Goal: Navigation & Orientation: Find specific page/section

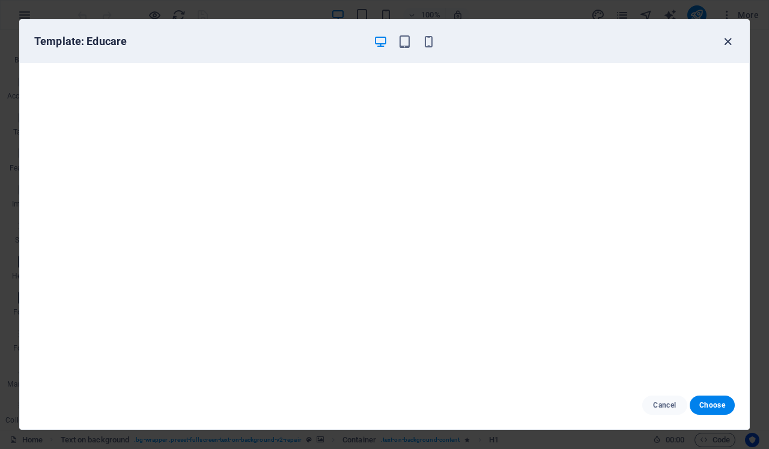
click at [724, 41] on icon "button" at bounding box center [728, 42] width 14 height 14
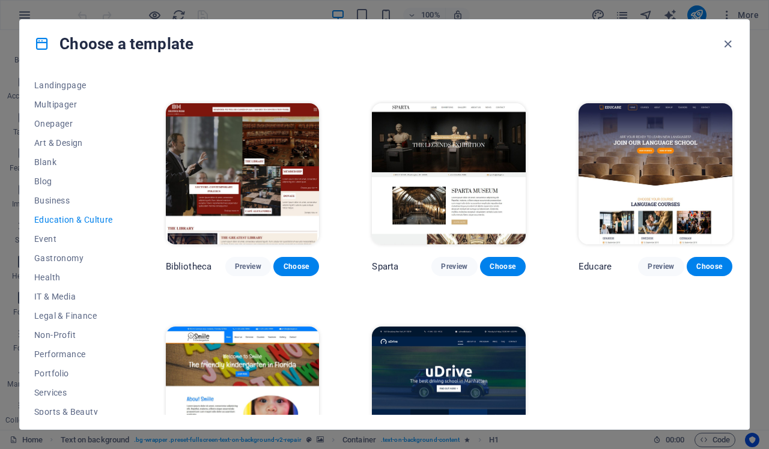
scroll to position [199, 0]
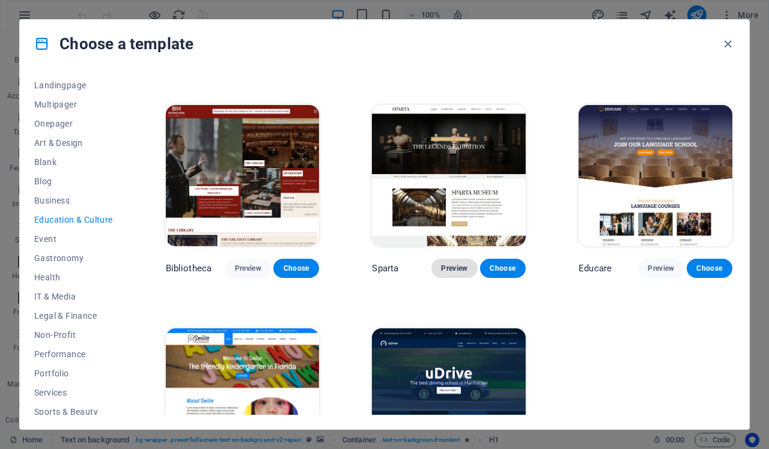
click at [452, 266] on span "Preview" at bounding box center [454, 269] width 26 height 10
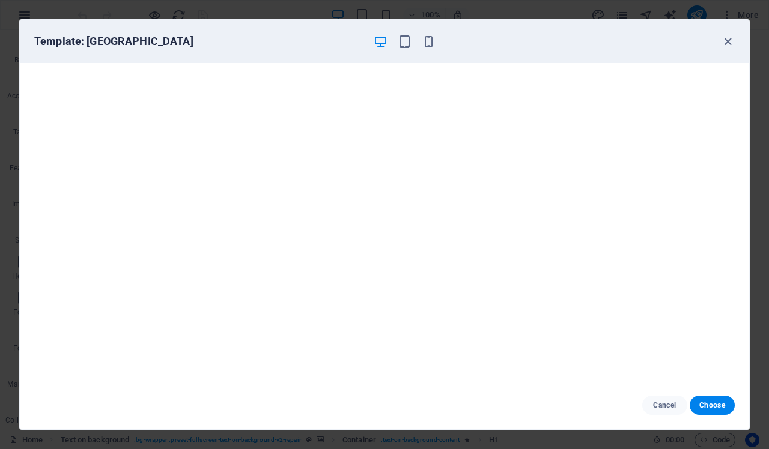
scroll to position [0, 0]
click at [408, 43] on icon "button" at bounding box center [405, 42] width 14 height 14
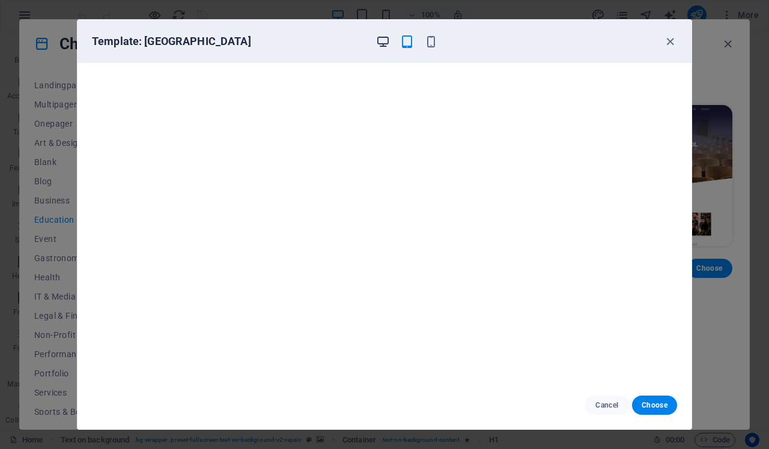
click at [383, 41] on icon "button" at bounding box center [383, 42] width 14 height 14
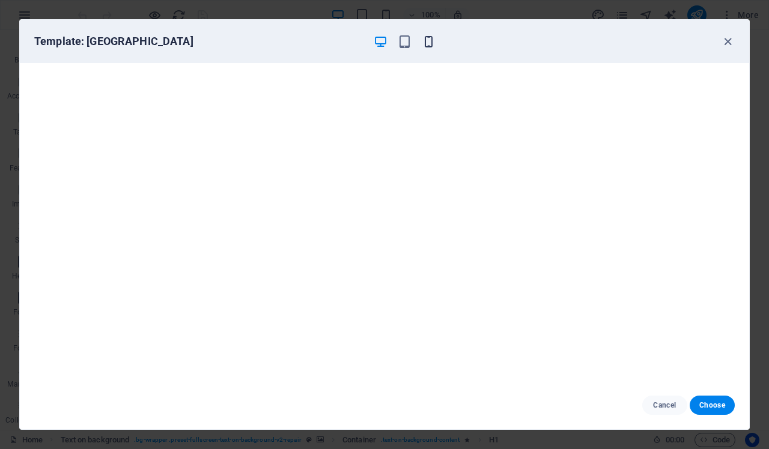
click at [426, 42] on icon "button" at bounding box center [429, 42] width 14 height 14
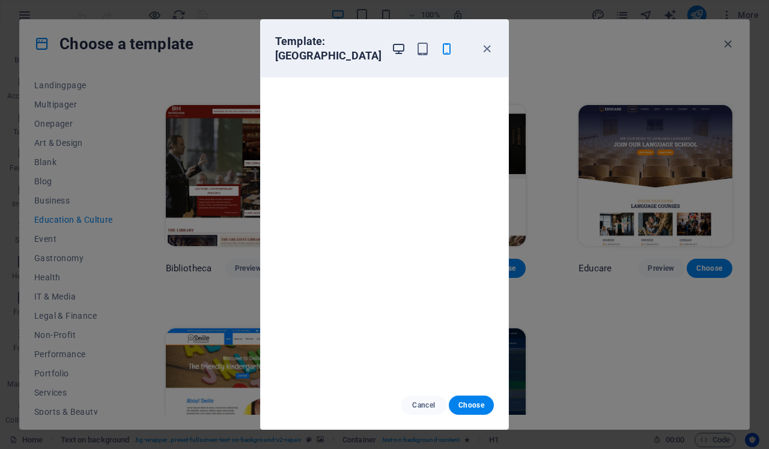
click at [392, 42] on icon "button" at bounding box center [399, 49] width 14 height 14
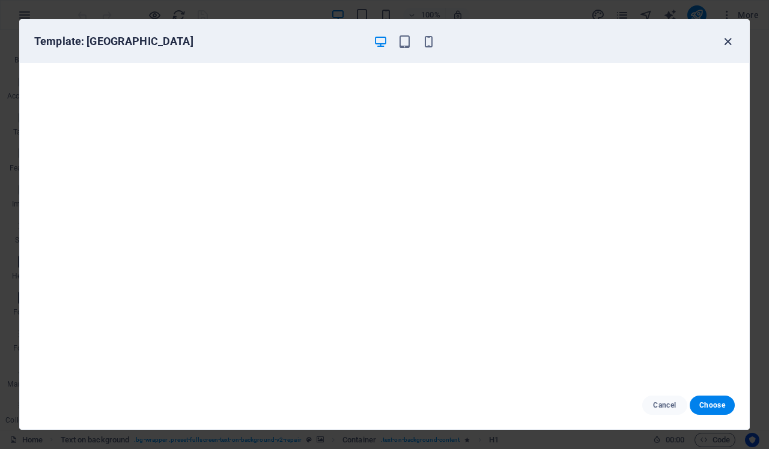
click at [726, 40] on icon "button" at bounding box center [728, 42] width 14 height 14
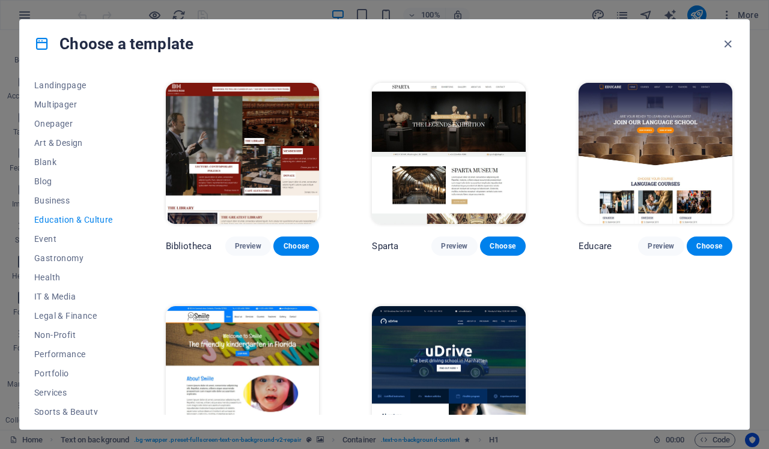
scroll to position [220, 0]
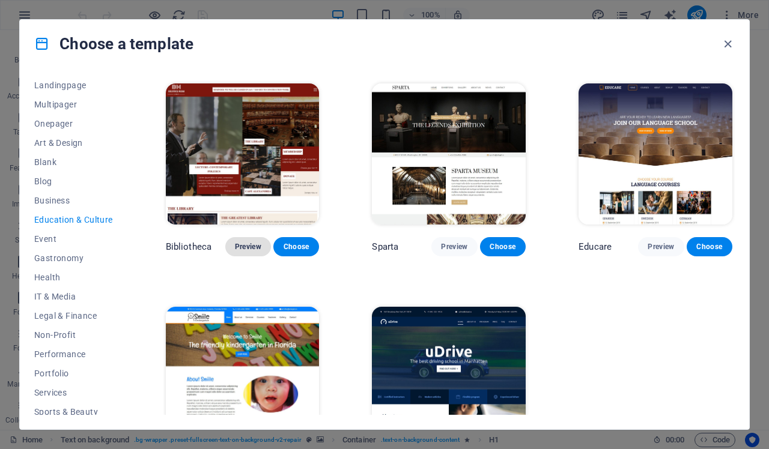
click at [246, 246] on span "Preview" at bounding box center [248, 247] width 26 height 10
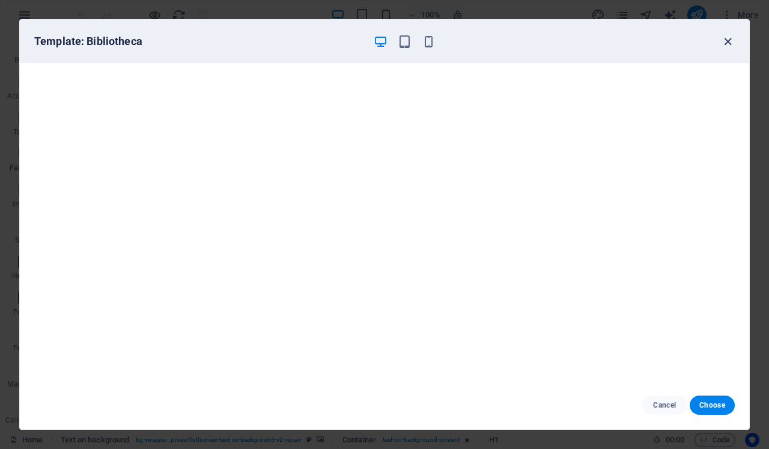
click at [728, 42] on icon "button" at bounding box center [728, 42] width 14 height 14
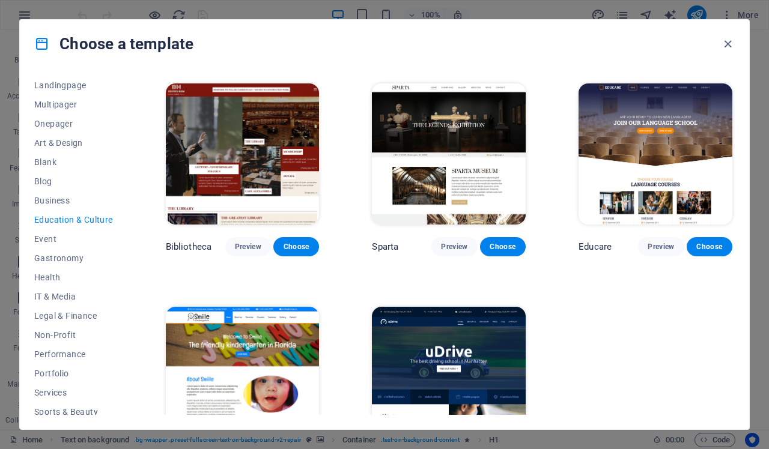
click at [469, 354] on img at bounding box center [449, 378] width 154 height 142
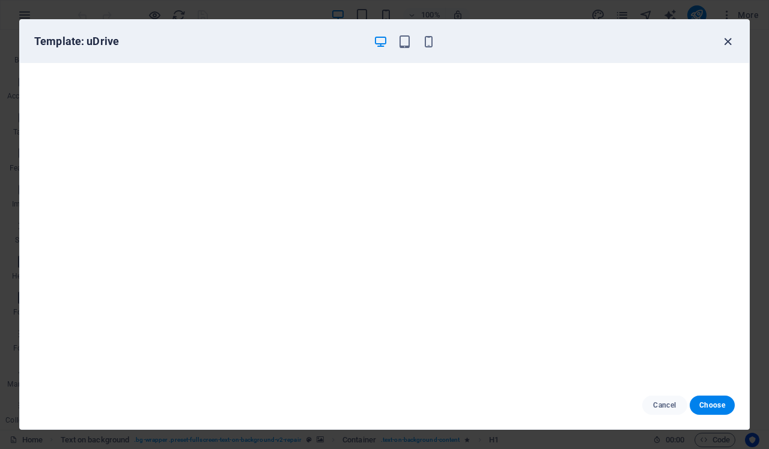
click at [727, 37] on icon "button" at bounding box center [728, 42] width 14 height 14
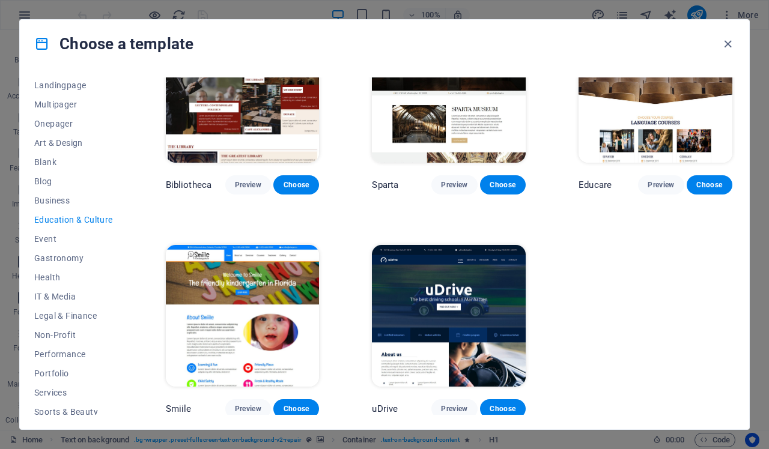
scroll to position [281, 0]
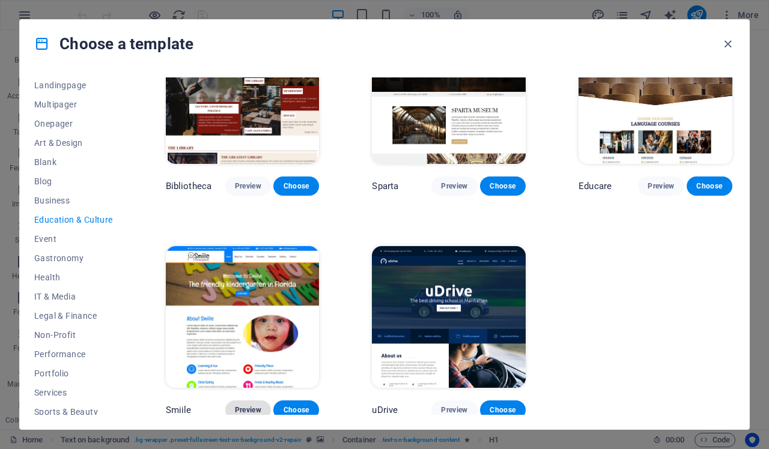
click at [247, 405] on span "Preview" at bounding box center [248, 410] width 26 height 10
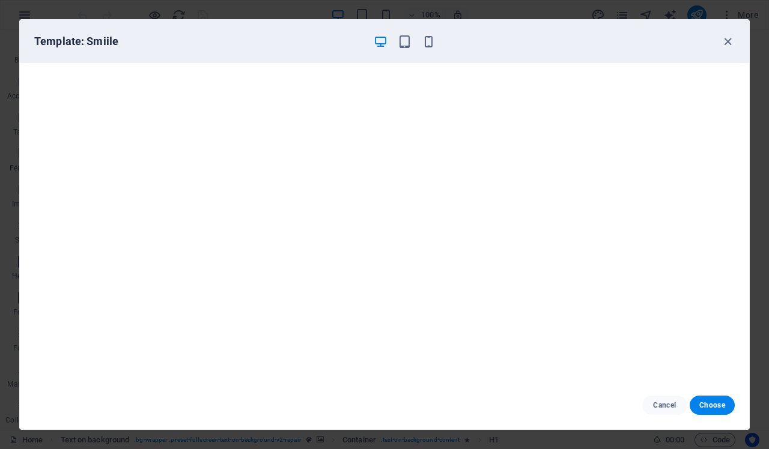
scroll to position [0, 0]
click at [725, 41] on icon "button" at bounding box center [728, 42] width 14 height 14
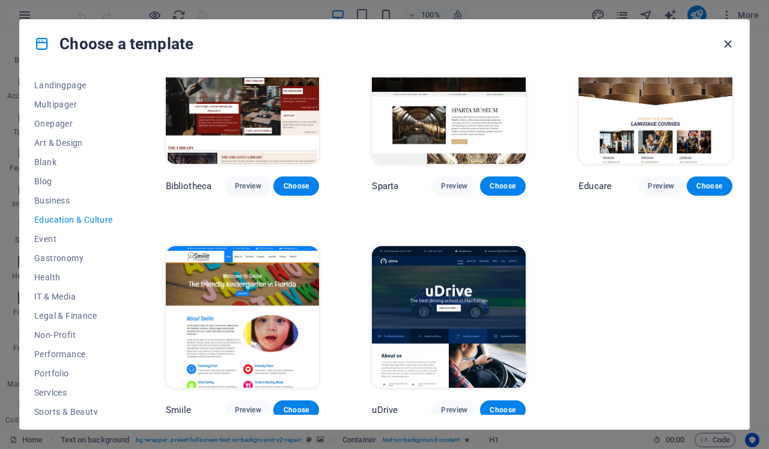
click at [727, 43] on icon "button" at bounding box center [728, 44] width 14 height 14
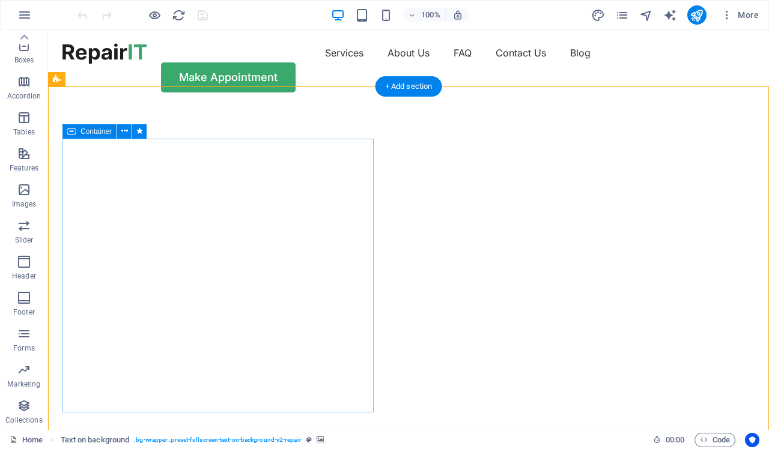
scroll to position [1, 0]
